Goal: Task Accomplishment & Management: Complete application form

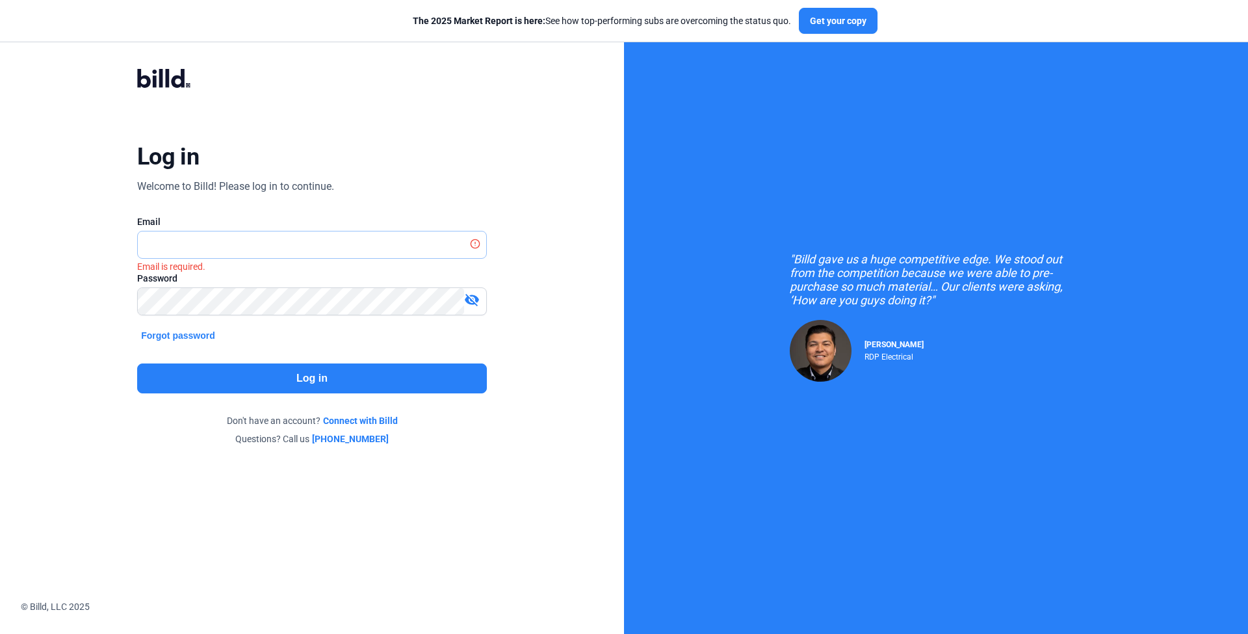
type input "[EMAIL_ADDRESS][DOMAIN_NAME]"
click at [287, 393] on button "Log in" at bounding box center [312, 378] width 350 height 30
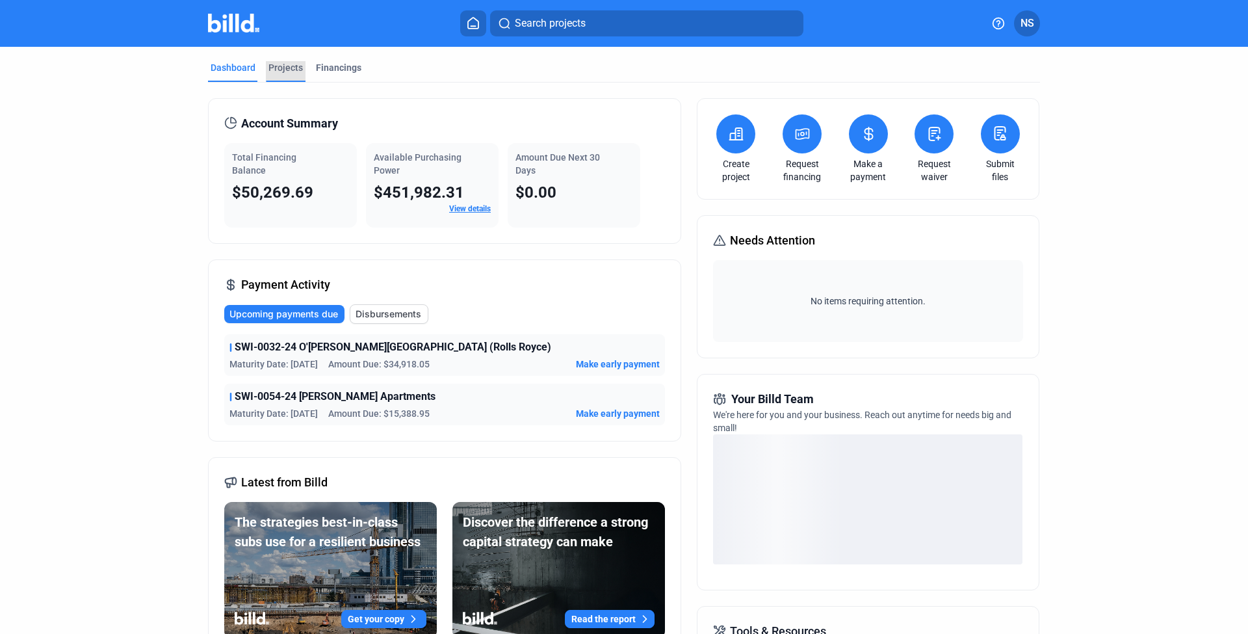
click at [282, 65] on div "Projects" at bounding box center [285, 67] width 34 height 13
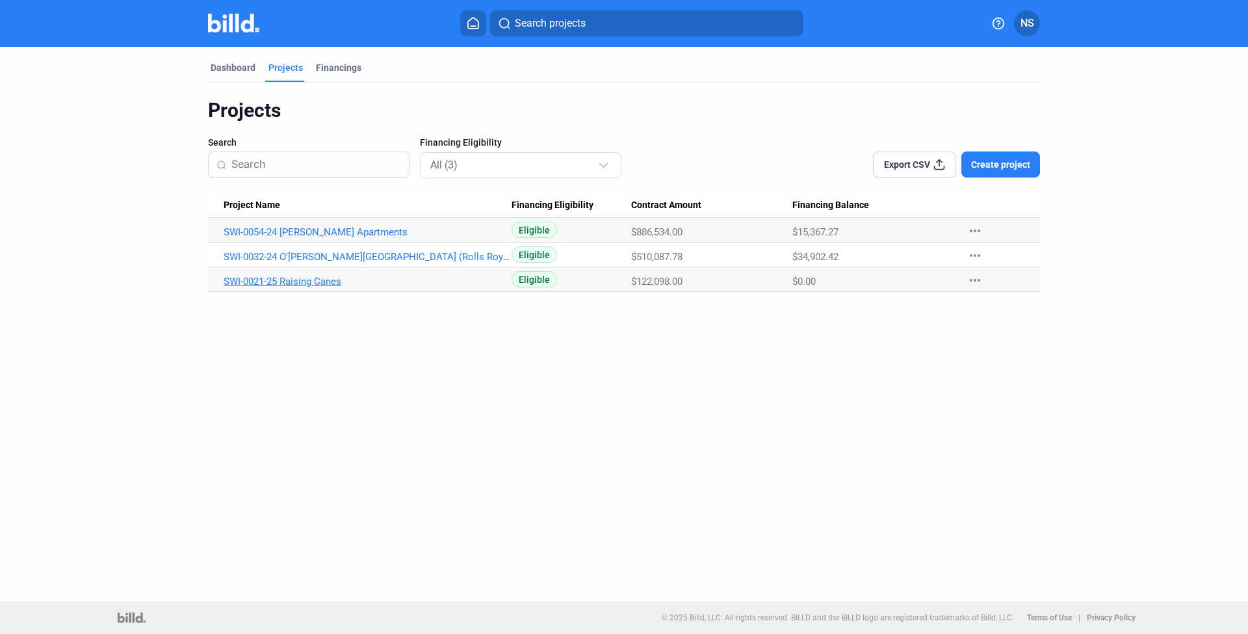
click at [315, 282] on link "SWI-0021-25 Raising Canes" at bounding box center [368, 282] width 288 height 12
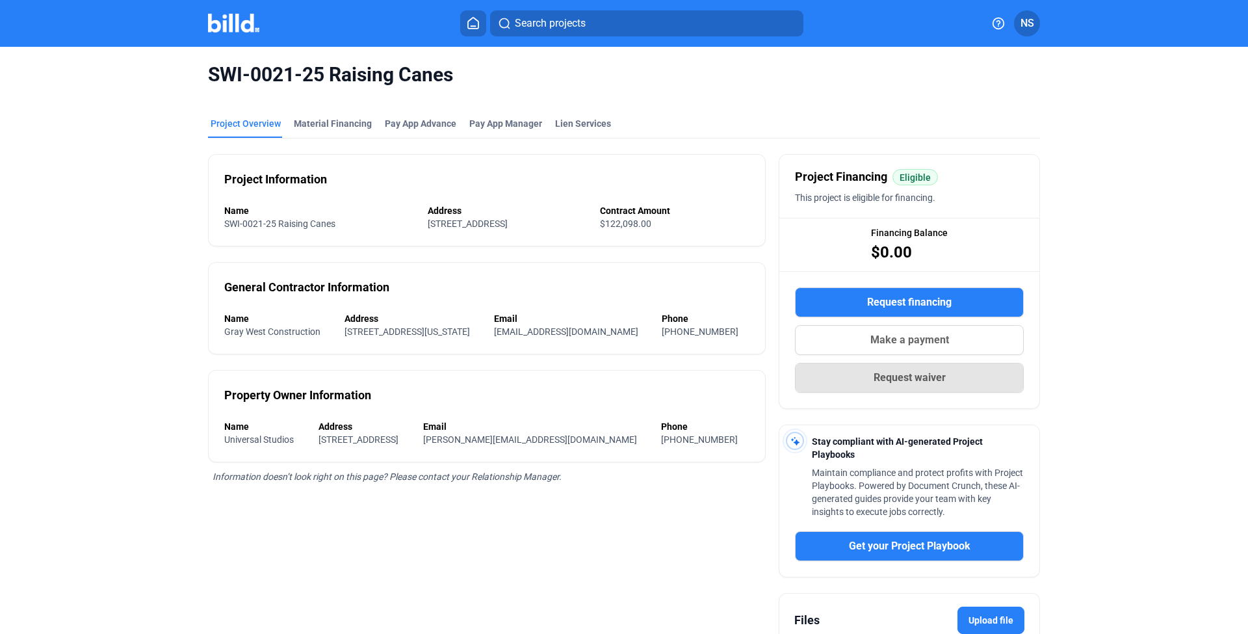
click at [855, 382] on button "Request waiver" at bounding box center [909, 378] width 229 height 30
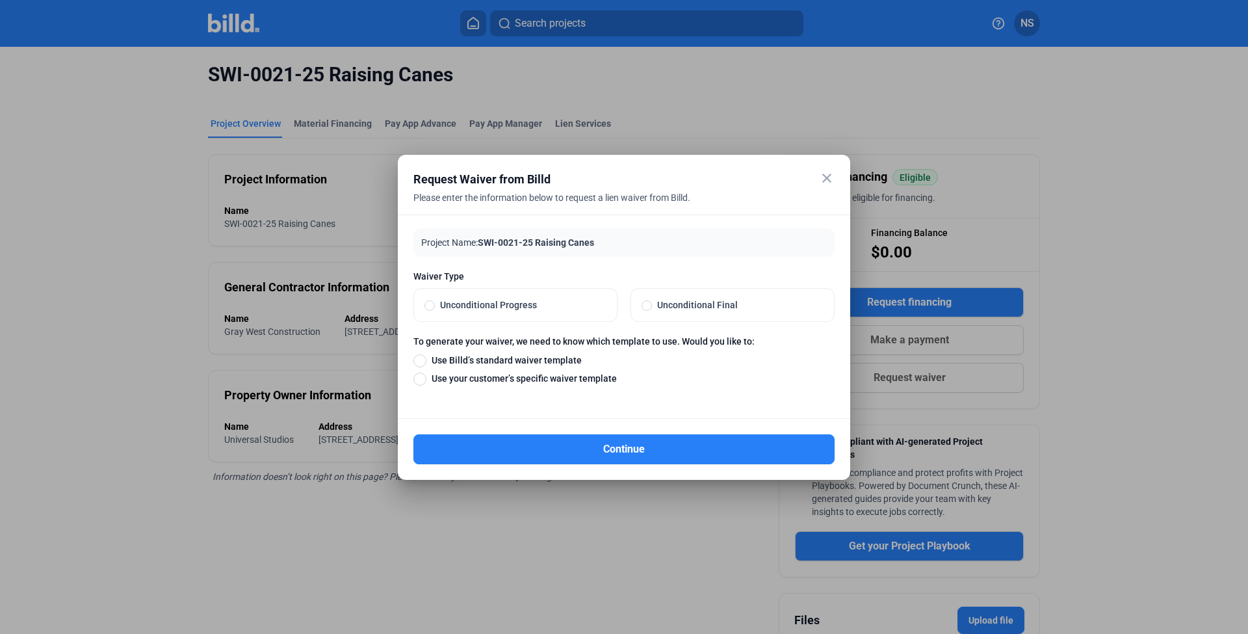
click at [490, 306] on span "Unconditional Progress" at bounding box center [521, 304] width 172 height 13
click at [435, 306] on input "Unconditional Progress" at bounding box center [429, 305] width 10 height 12
radio input "true"
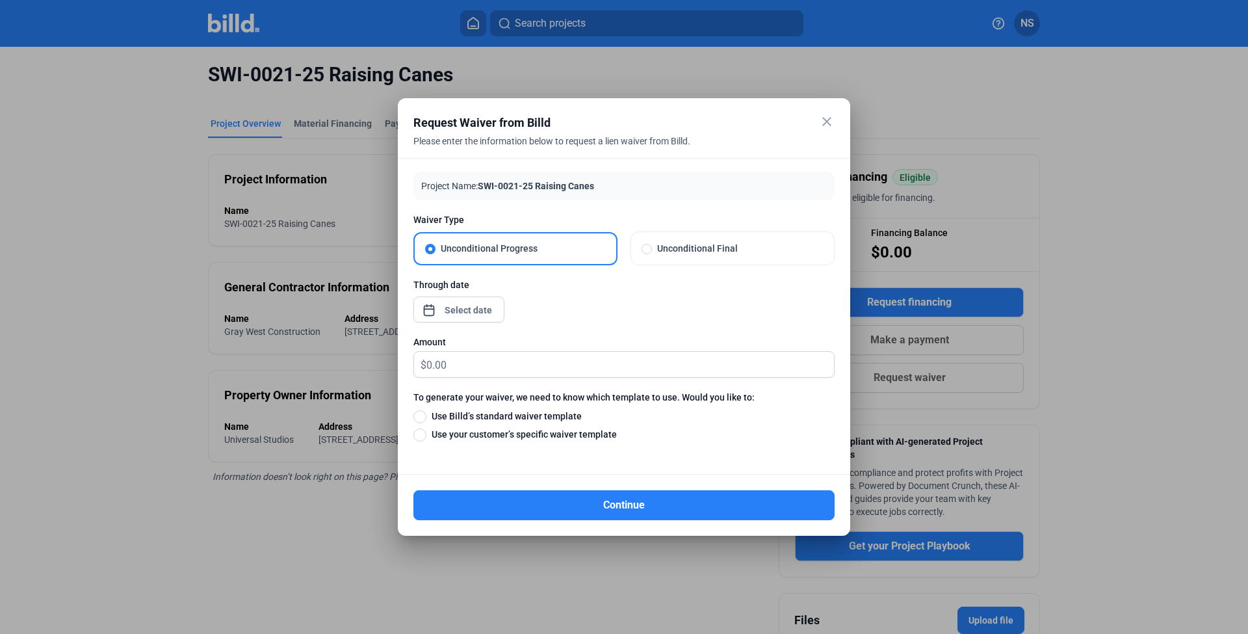
click at [461, 309] on div "close Request Waiver from Billd Please enter the information below to request a…" at bounding box center [624, 317] width 1248 height 634
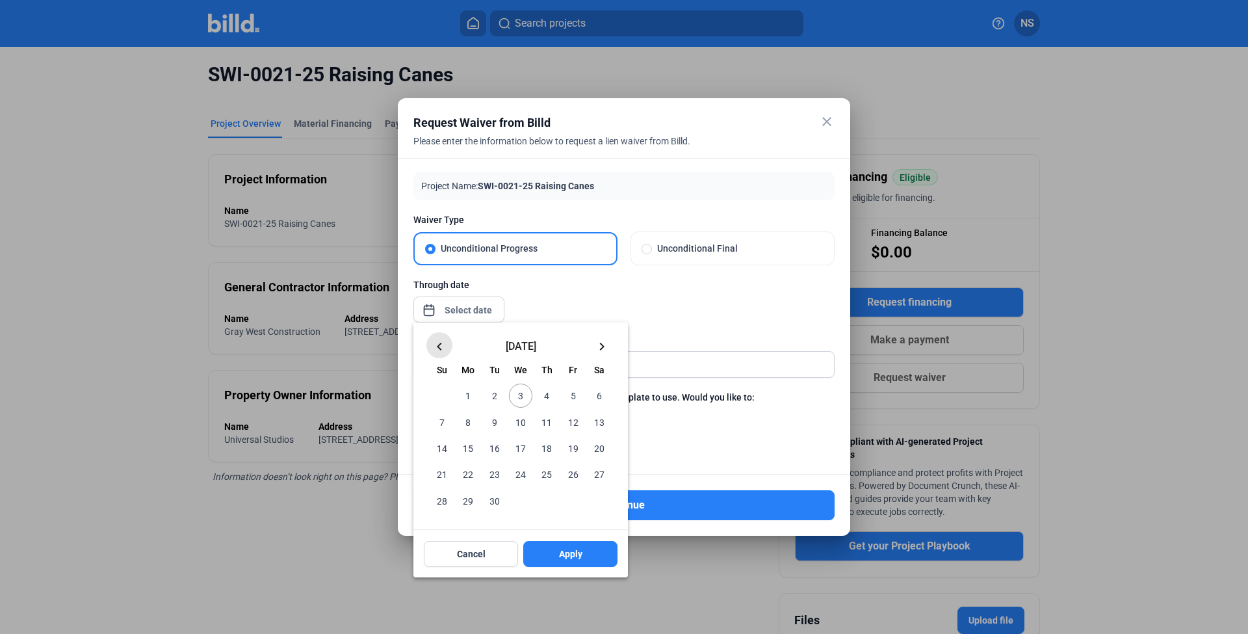
click at [441, 343] on mat-icon "keyboard_arrow_left" at bounding box center [440, 347] width 16 height 16
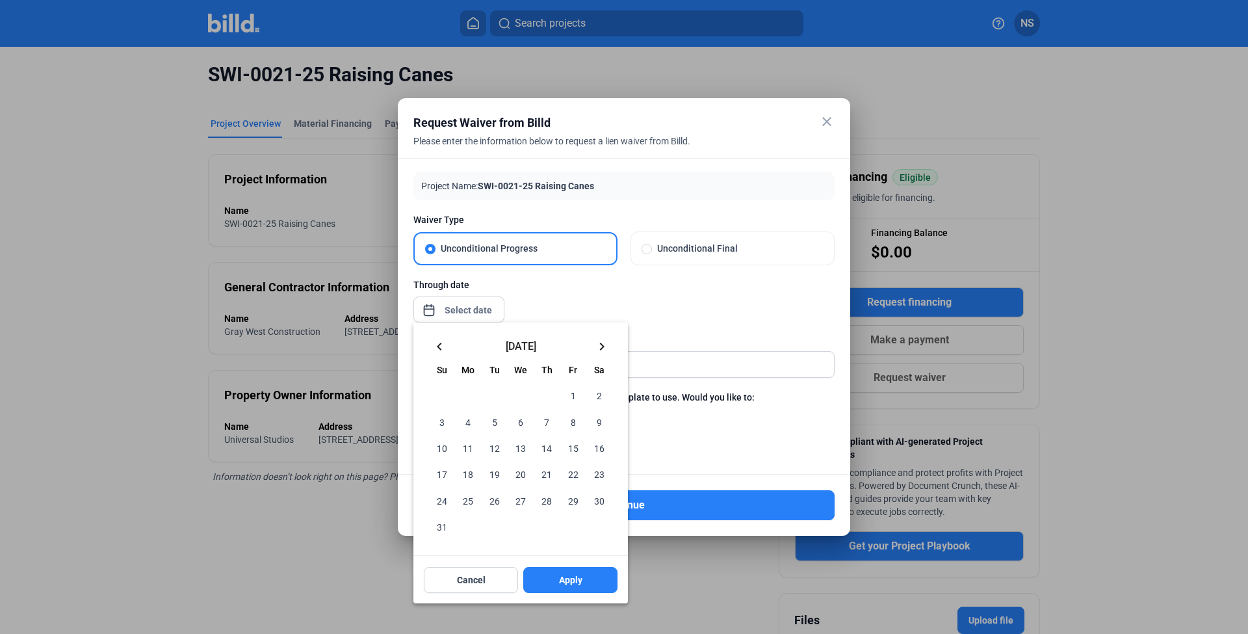
click at [441, 343] on mat-icon "keyboard_arrow_left" at bounding box center [440, 347] width 16 height 16
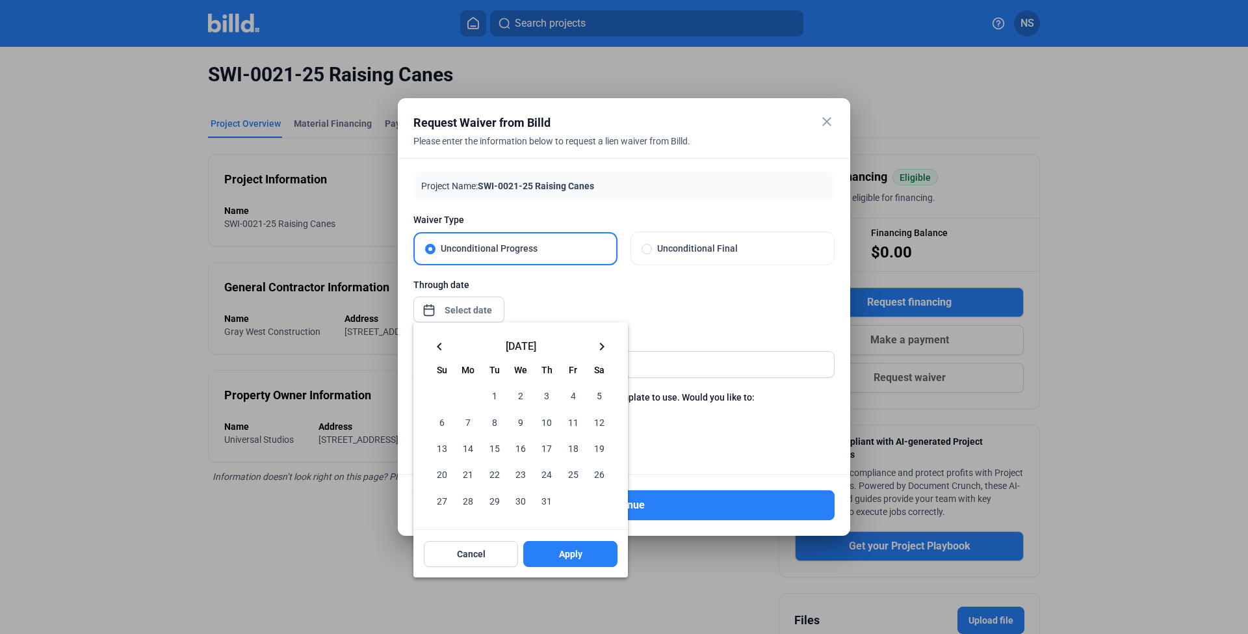
click at [549, 500] on span "31" at bounding box center [546, 499] width 23 height 23
click at [549, 557] on button "Apply" at bounding box center [570, 554] width 94 height 26
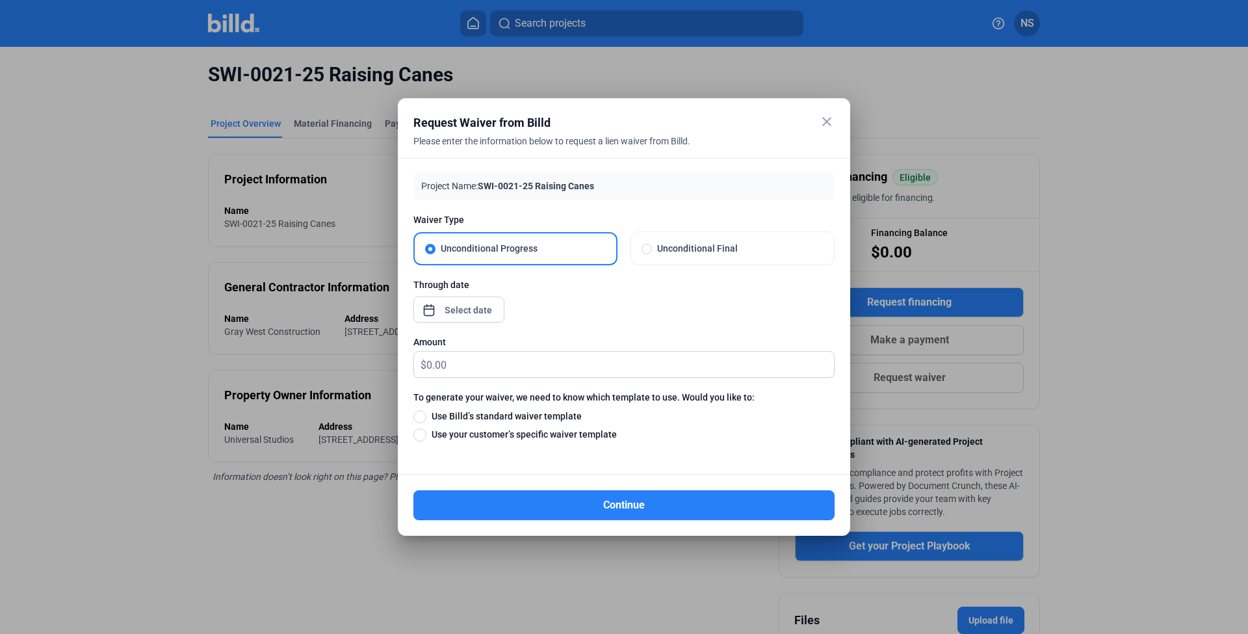
type input "[DATE]"
click at [437, 364] on input "text" at bounding box center [630, 364] width 408 height 25
type input "0"
click at [442, 478] on div "Continue" at bounding box center [623, 496] width 421 height 45
click at [432, 421] on span "Use Billd’s standard waiver template" at bounding box center [503, 415] width 155 height 13
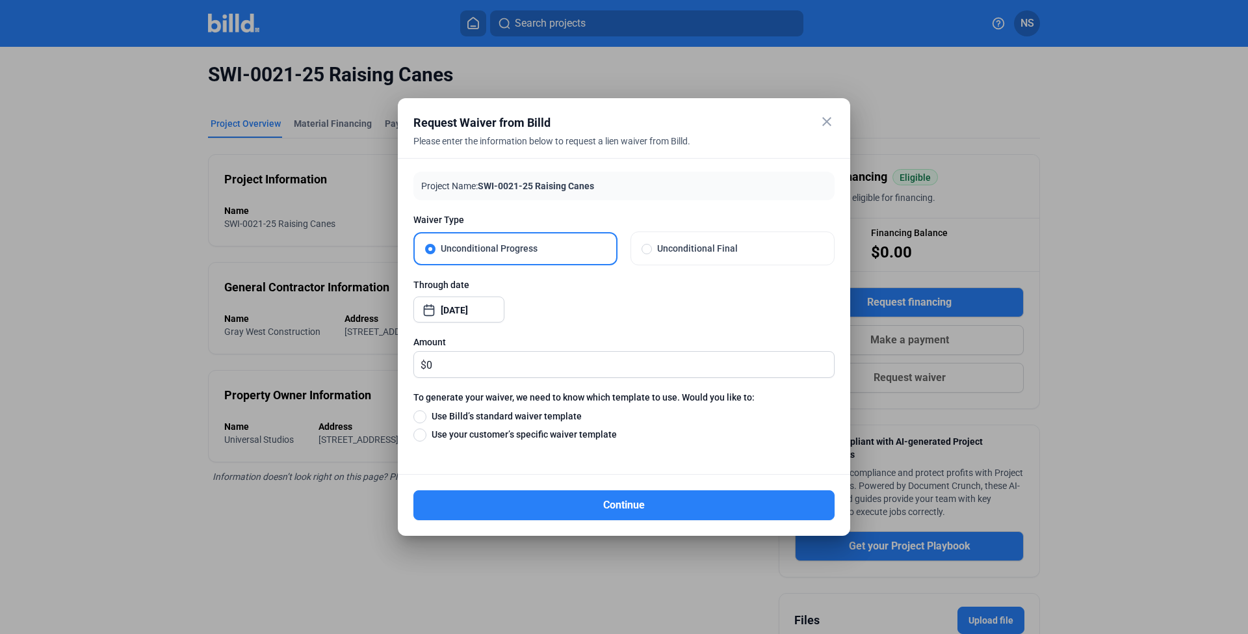
click at [426, 421] on input "Use Billd’s standard waiver template" at bounding box center [419, 416] width 13 height 14
radio input "true"
click at [484, 505] on button "Continue" at bounding box center [623, 505] width 421 height 30
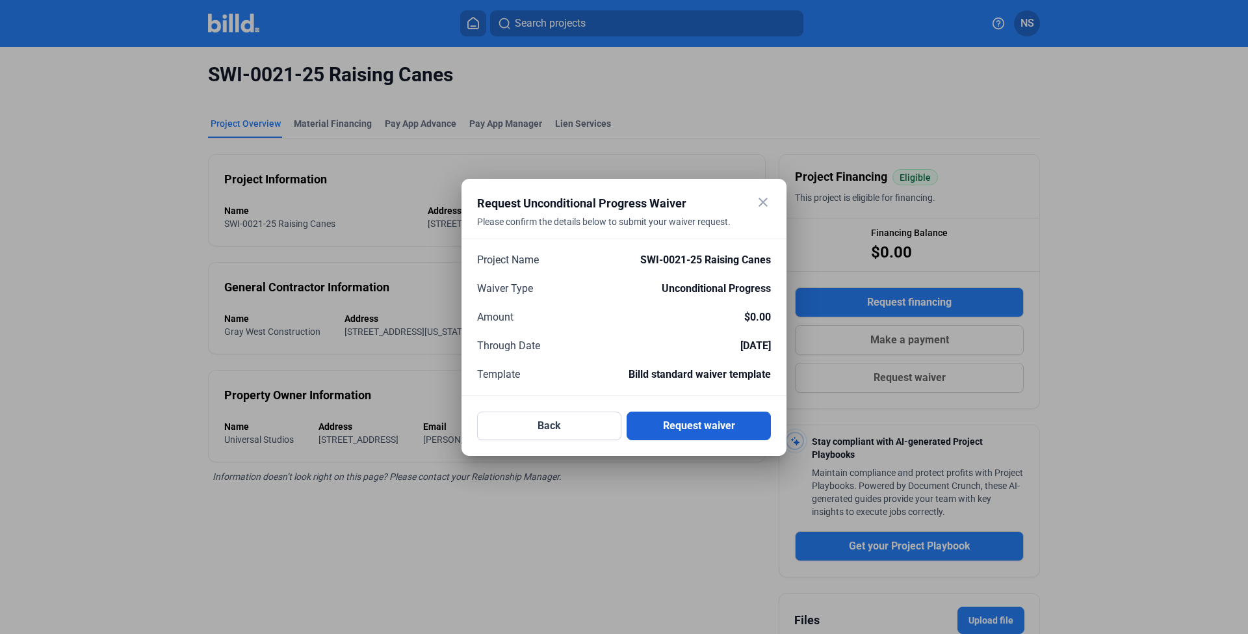
click at [701, 423] on button "Request waiver" at bounding box center [699, 425] width 144 height 29
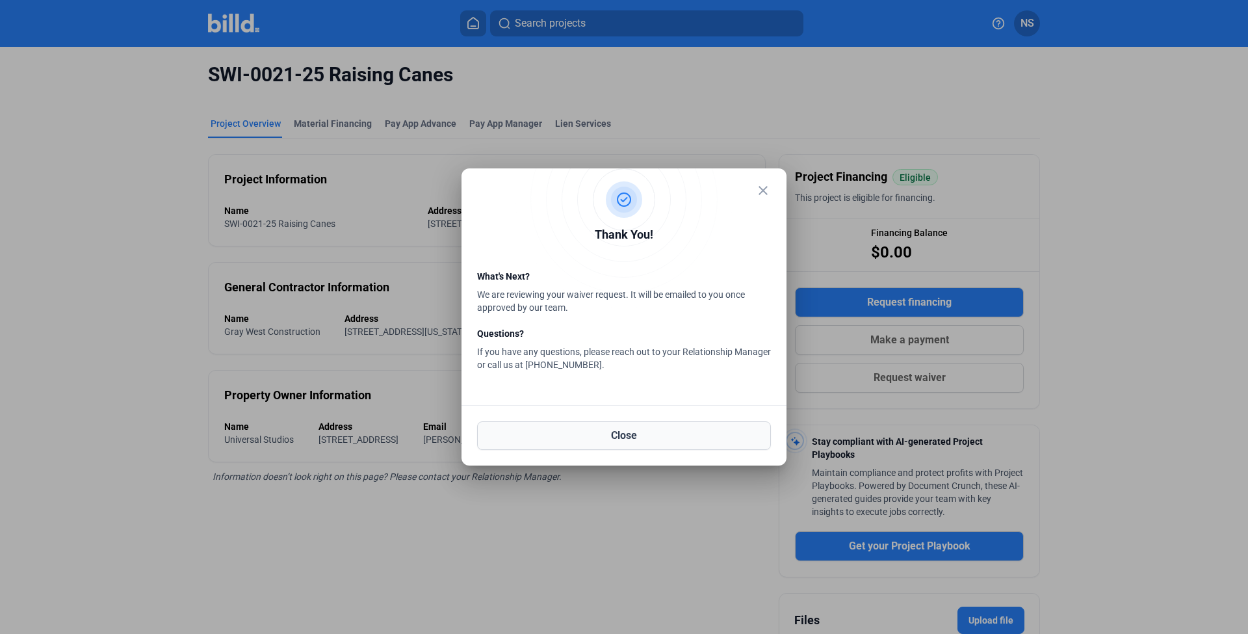
click at [700, 439] on button "Close" at bounding box center [624, 435] width 294 height 29
